Goal: Task Accomplishment & Management: Manage account settings

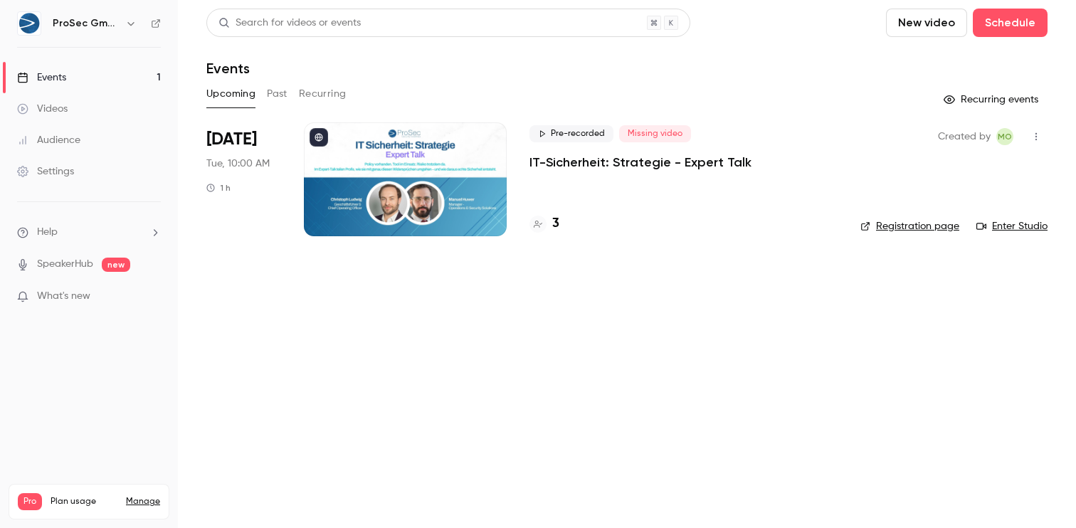
click at [413, 193] on div at bounding box center [405, 179] width 203 height 114
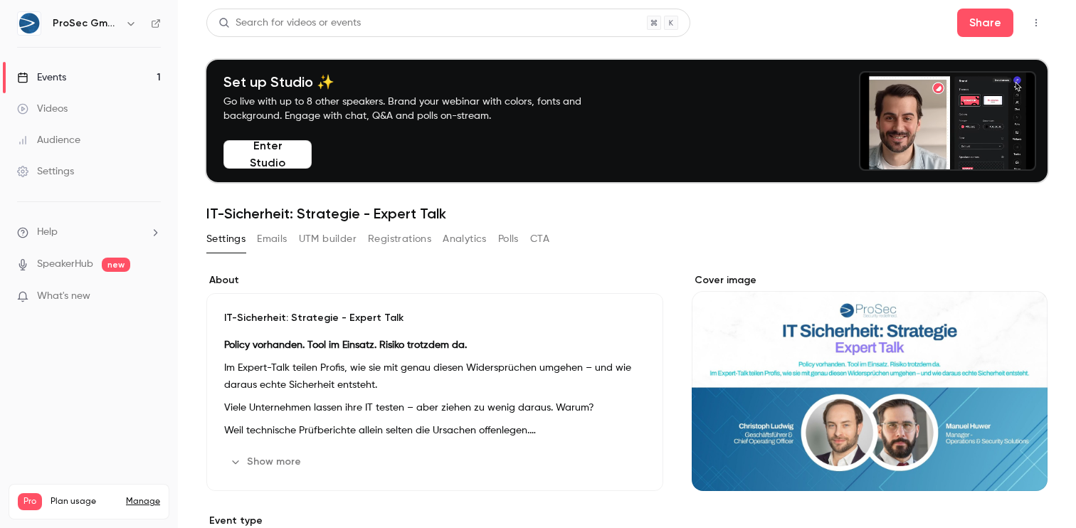
click at [405, 239] on button "Registrations" at bounding box center [399, 239] width 63 height 23
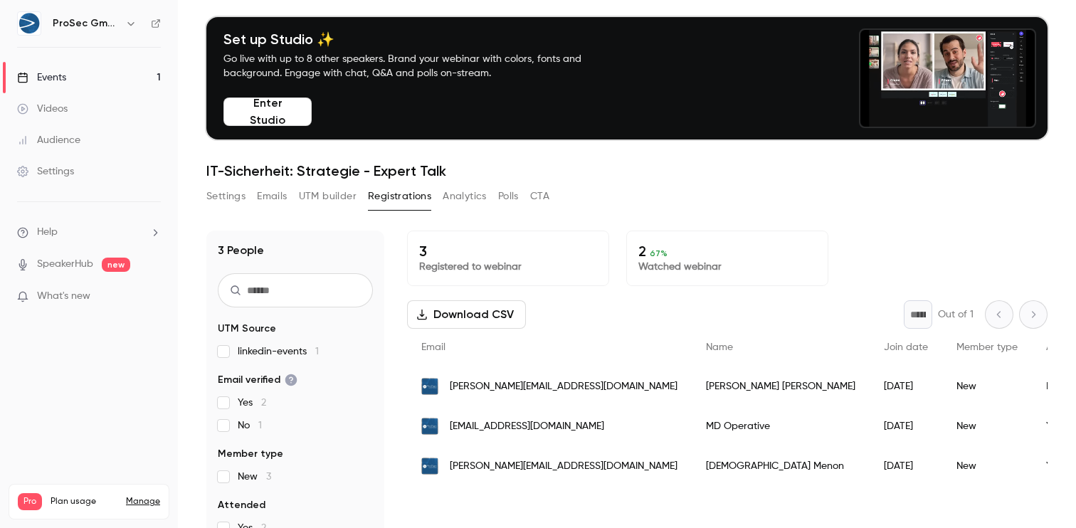
scroll to position [52, 0]
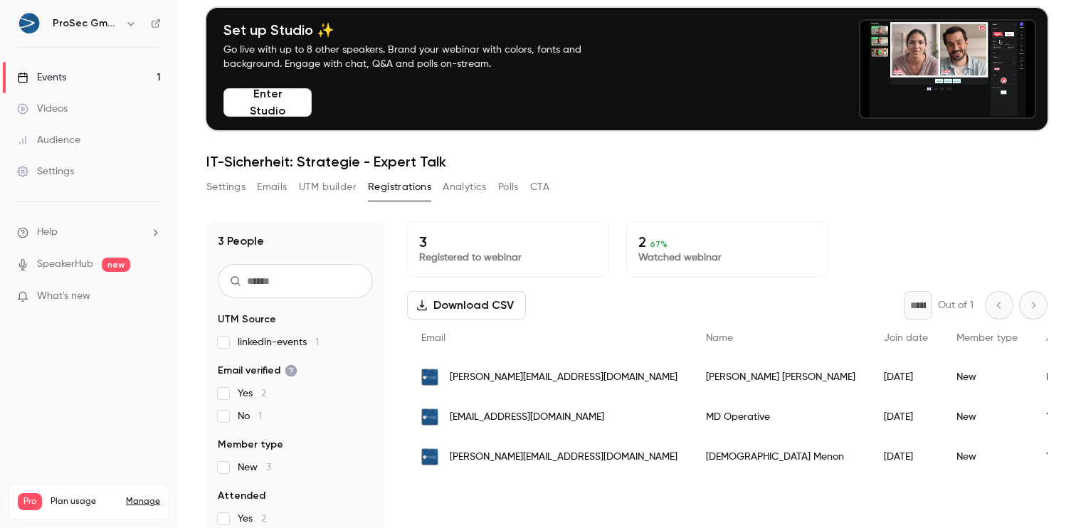
click at [339, 194] on button "UTM builder" at bounding box center [328, 187] width 58 height 23
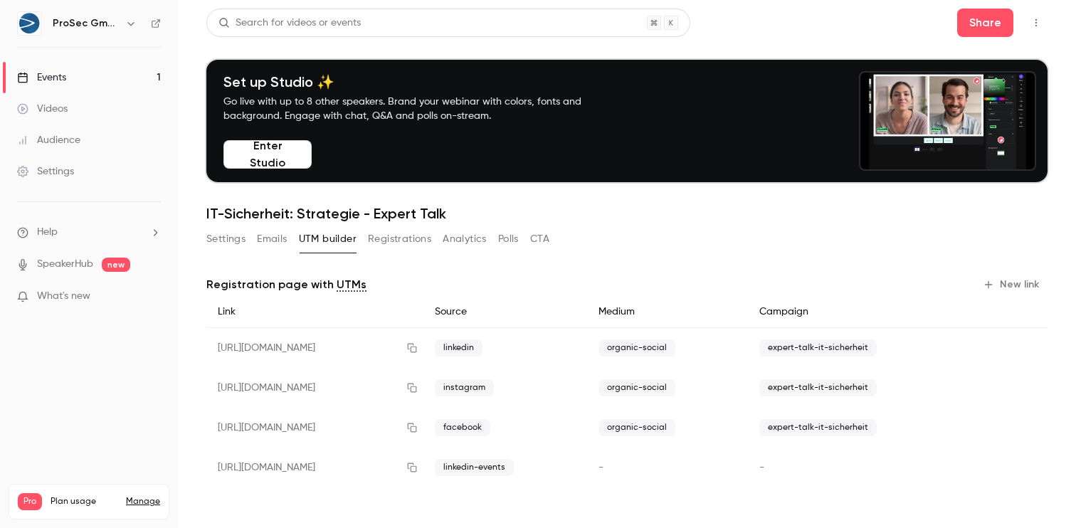
click at [275, 240] on button "Emails" at bounding box center [272, 239] width 30 height 23
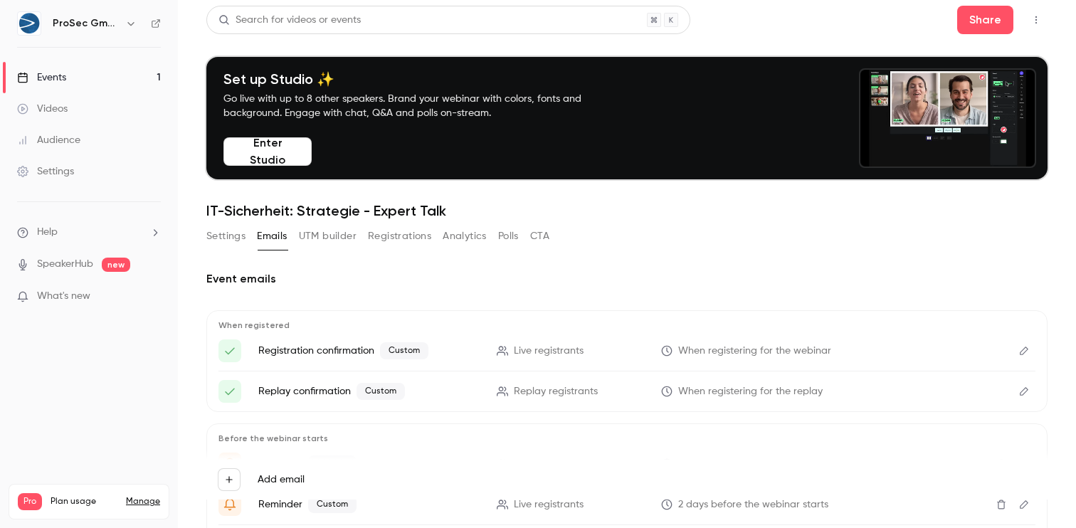
scroll to position [2, 0]
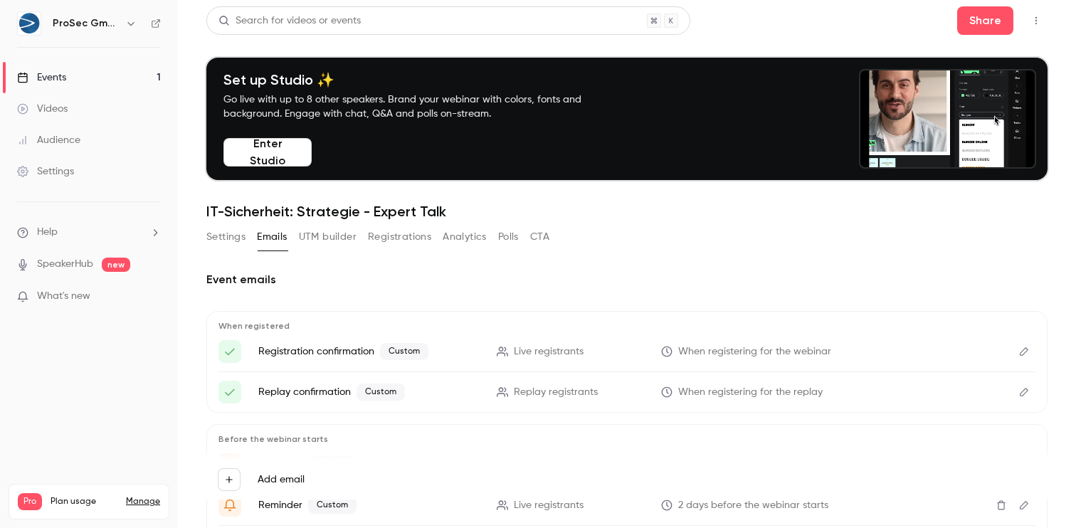
click at [473, 242] on button "Analytics" at bounding box center [464, 236] width 44 height 23
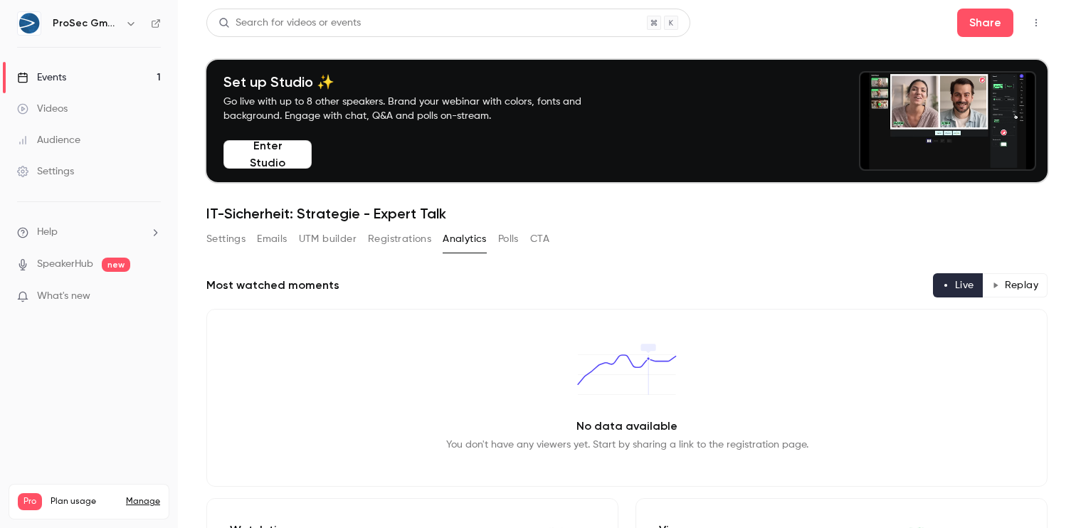
click at [334, 245] on button "UTM builder" at bounding box center [328, 239] width 58 height 23
